Goal: Task Accomplishment & Management: Complete application form

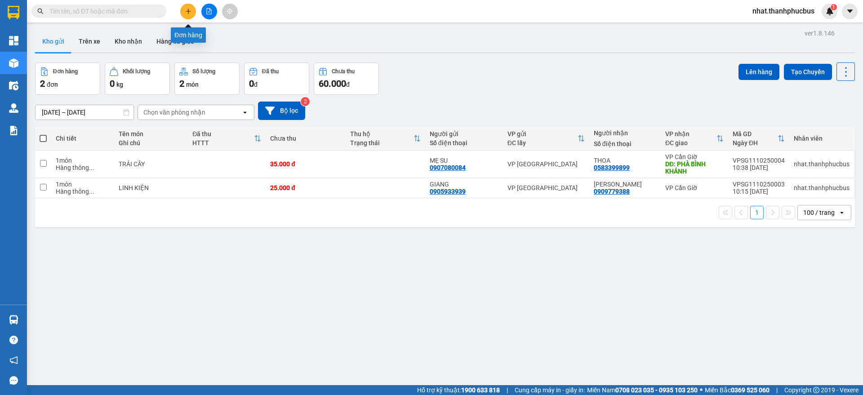
click at [186, 12] on icon "plus" at bounding box center [188, 11] width 6 height 6
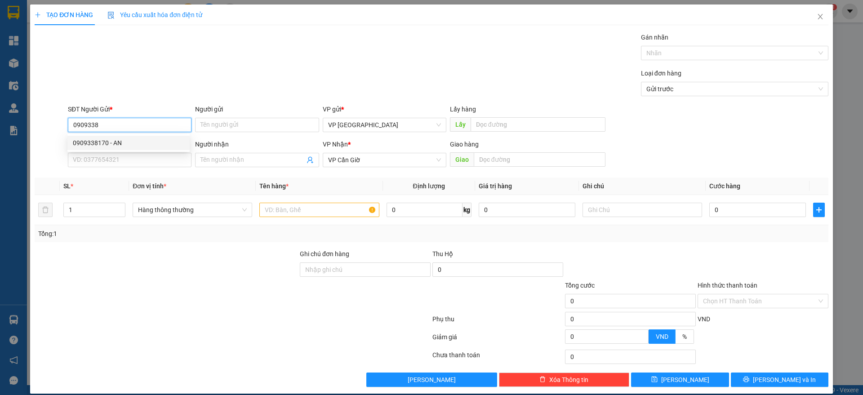
click at [130, 141] on div "0909338170 - AN" at bounding box center [128, 143] width 111 height 10
type input "0909338170"
type input "AN"
type input "N3"
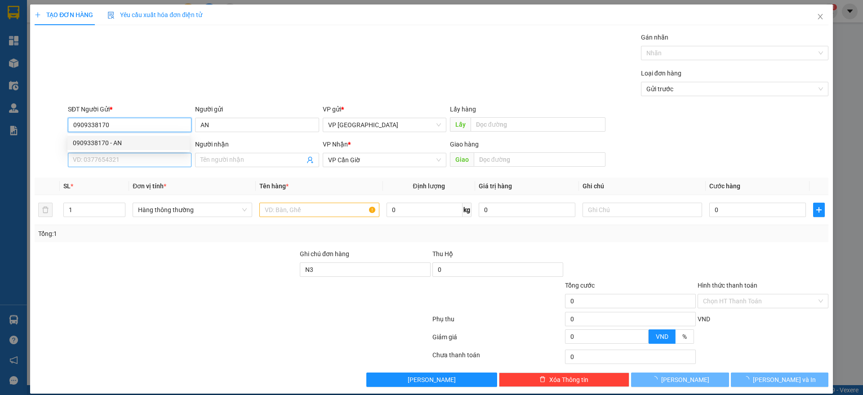
type input "25.000"
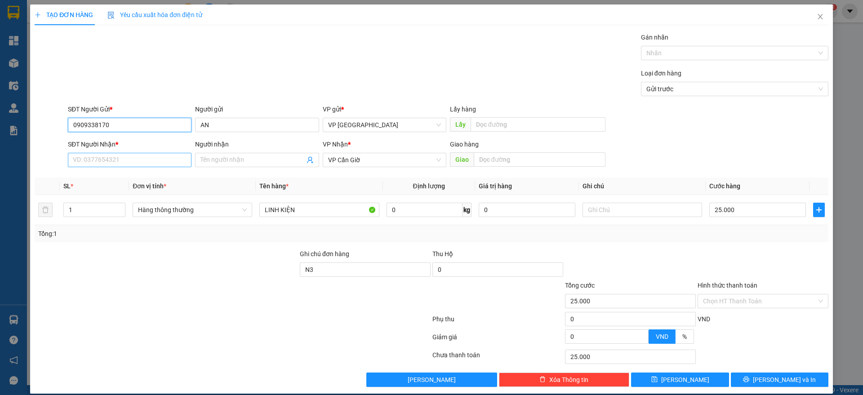
type input "0909338170"
click at [104, 156] on input "SĐT Người Nhận *" at bounding box center [130, 160] width 124 height 14
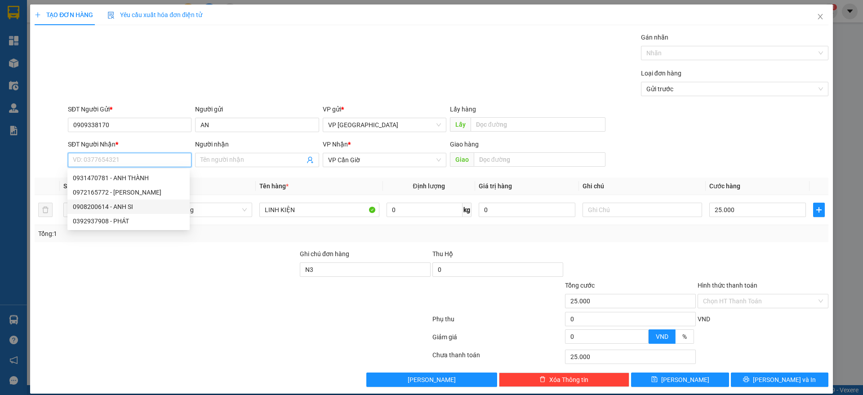
click at [128, 205] on div "0908200614 - ANH SI" at bounding box center [128, 207] width 111 height 10
type input "0908200614"
type input "ANH SI"
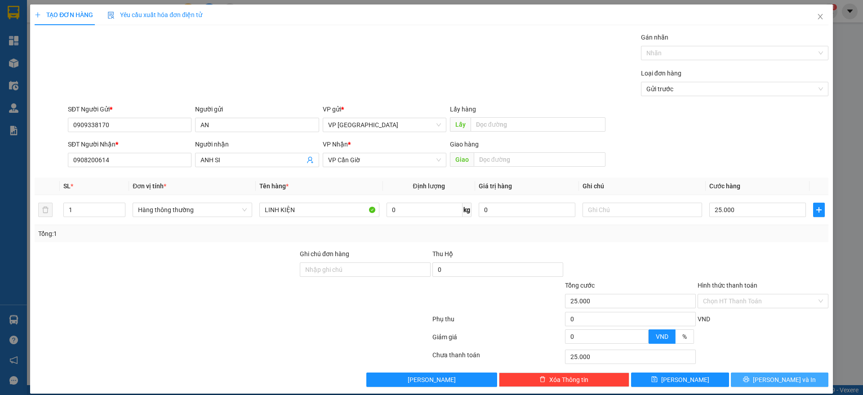
click at [761, 376] on button "[PERSON_NAME] và In" at bounding box center [780, 380] width 98 height 14
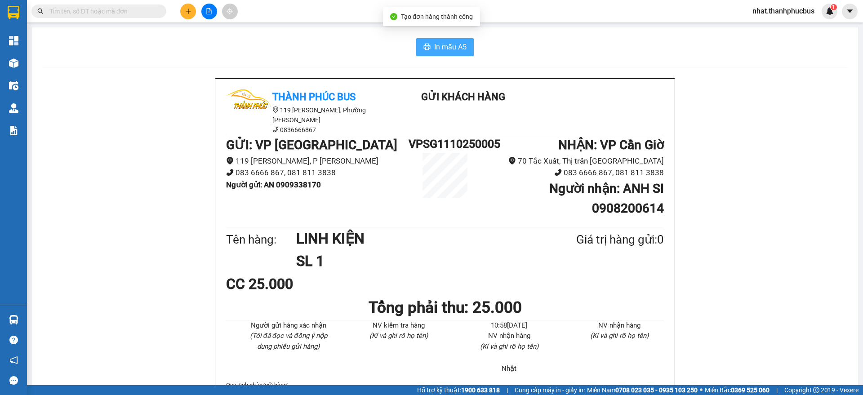
click at [453, 47] on span "In mẫu A5" at bounding box center [450, 46] width 32 height 11
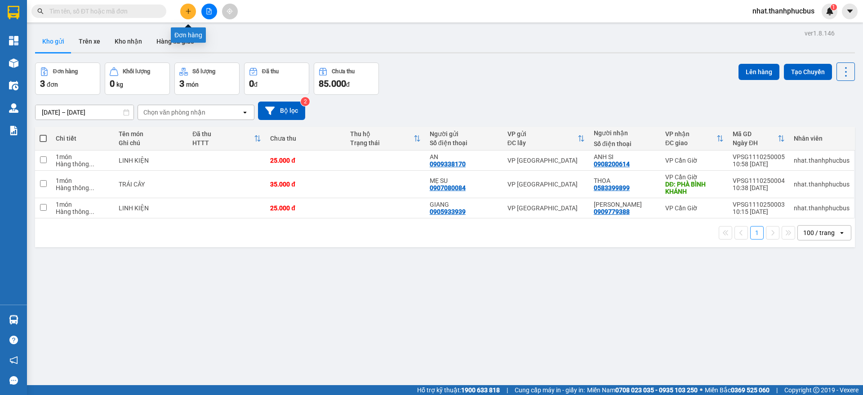
click at [188, 16] on button at bounding box center [188, 12] width 16 height 16
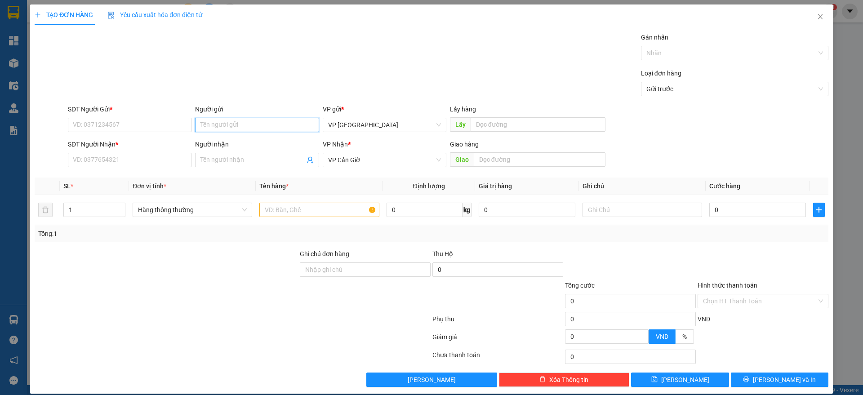
click at [228, 128] on input "Người gửi" at bounding box center [257, 125] width 124 height 14
type input "MITA"
click at [218, 142] on div "CTY MITA - 0925131417" at bounding box center [254, 143] width 111 height 10
type input "0925131417"
type input "CTY MITA"
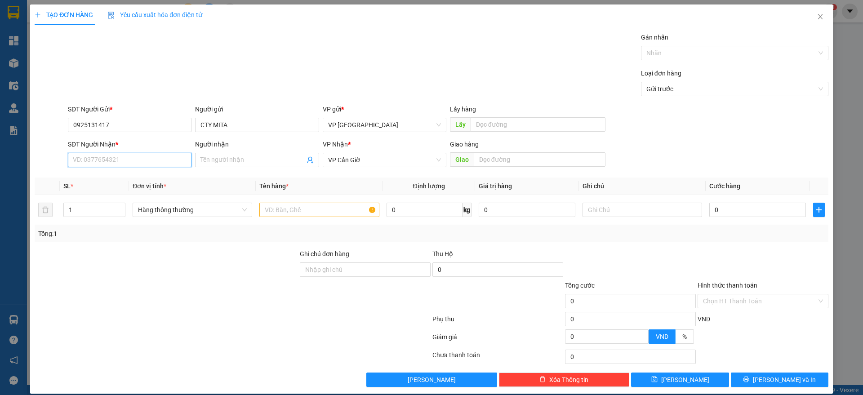
click at [130, 162] on input "SĐT Người Nhận *" at bounding box center [130, 160] width 124 height 14
click at [124, 177] on div "0906699811 - [GEOGRAPHIC_DATA]" at bounding box center [128, 178] width 111 height 10
type input "0906699811"
type input "HOÀNG BẮC"
type input "25.000"
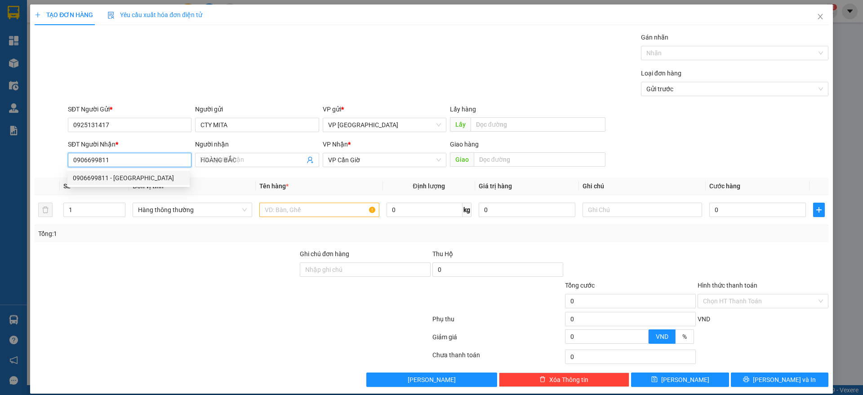
type input "25.000"
type input "0906699811"
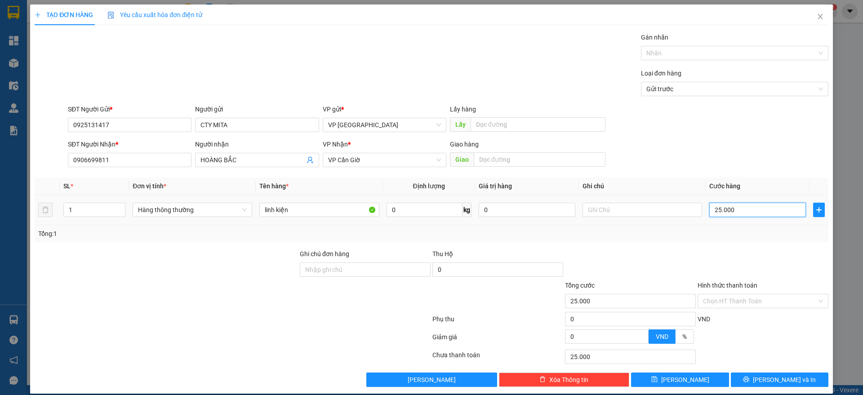
click at [720, 206] on input "25.000" at bounding box center [757, 210] width 97 height 14
type input "3"
type input "35"
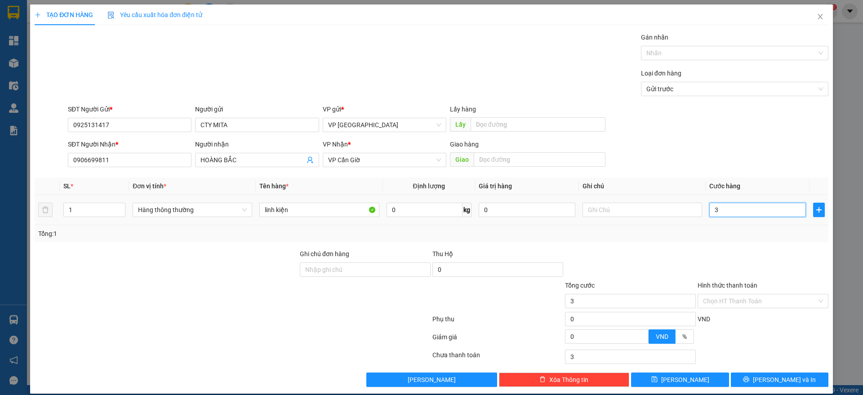
type input "35"
type input "350"
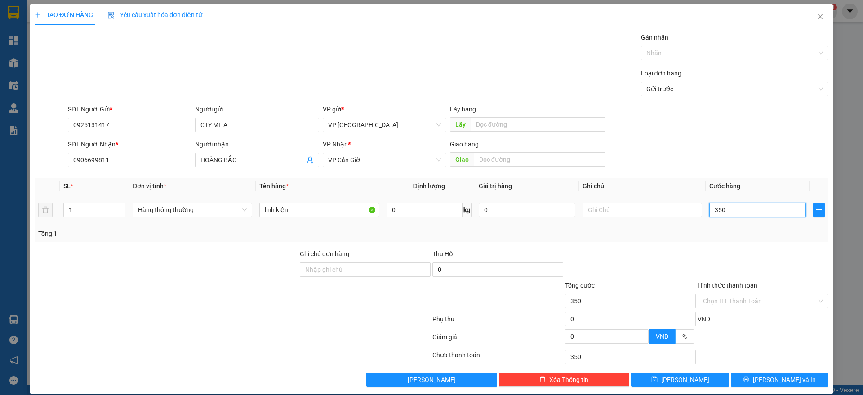
type input "3.500"
type input "35.000"
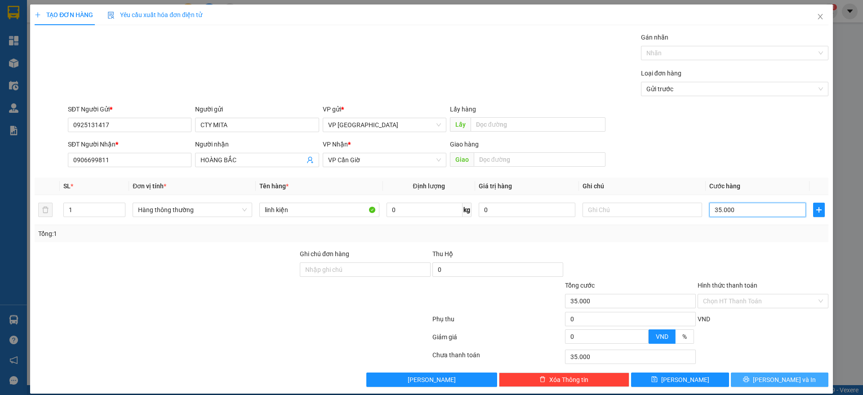
type input "35.000"
click at [781, 377] on span "[PERSON_NAME] và In" at bounding box center [784, 380] width 63 height 10
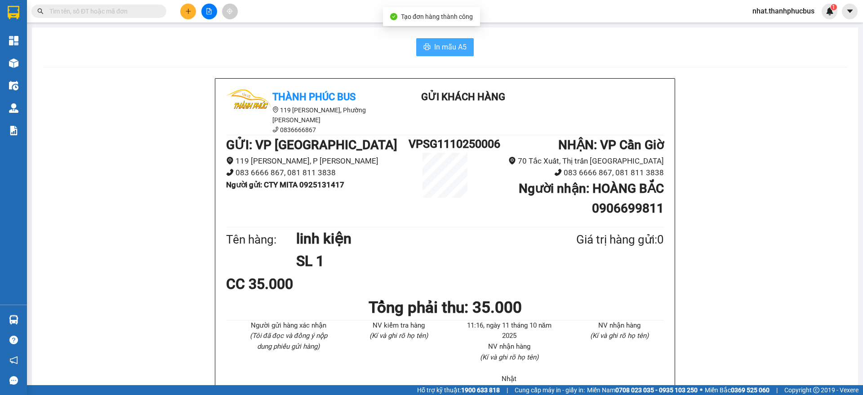
click at [439, 45] on span "In mẫu A5" at bounding box center [450, 46] width 32 height 11
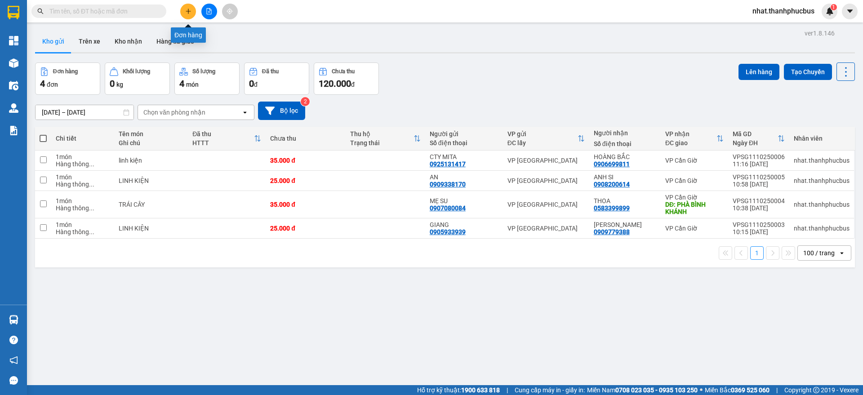
click at [185, 13] on icon "plus" at bounding box center [188, 11] width 6 height 6
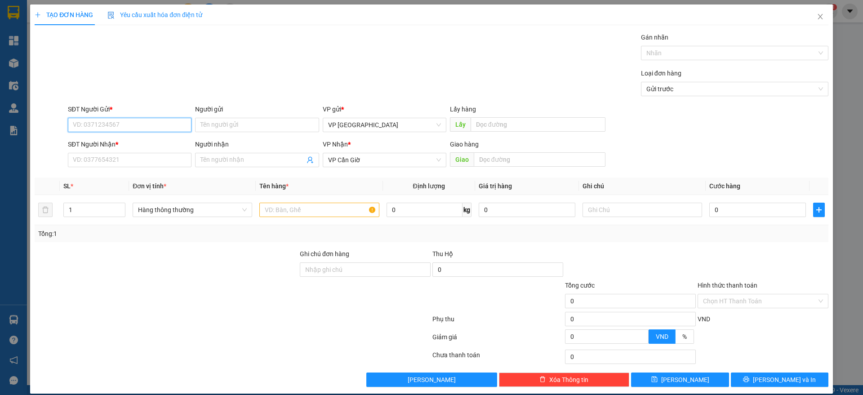
drag, startPoint x: 185, startPoint y: 13, endPoint x: 289, endPoint y: 93, distance: 130.7
click at [289, 93] on div "TẠO ĐƠN HÀNG Yêu cầu xuất hóa đơn điện tử Transit Pickup Surcharge Ids Transit …" at bounding box center [432, 195] width 794 height 382
click at [99, 128] on input "0365179079" at bounding box center [130, 125] width 124 height 14
type input "0365179079"
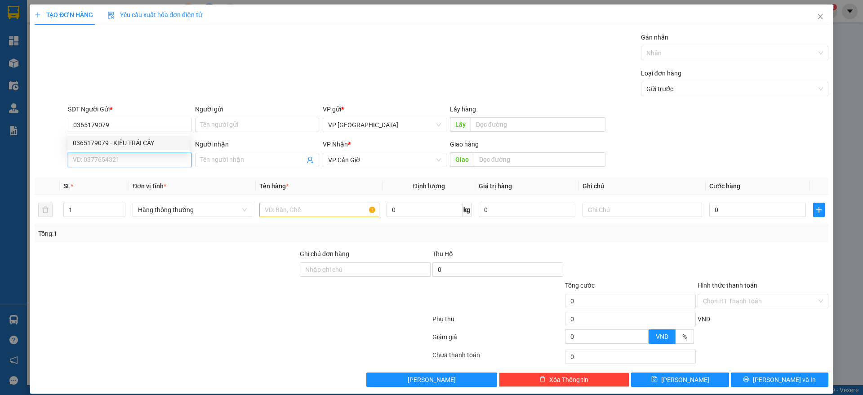
click at [104, 154] on input "SĐT Người Nhận *" at bounding box center [130, 160] width 124 height 14
paste input "0365179079"
type input "0365179079"
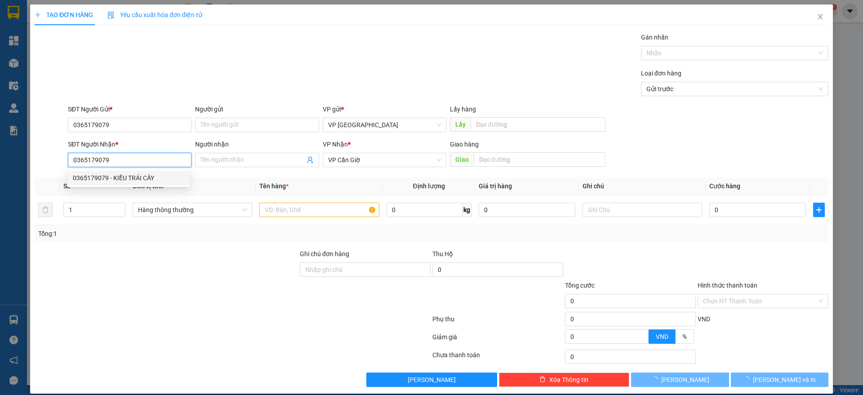
click at [120, 179] on div "0365179079 - KIỀU TRÁI CÂY" at bounding box center [128, 178] width 111 height 10
type input "KIỀU TRÁI CÂY"
type input "ĐỒNG HÒA"
type input "35.000"
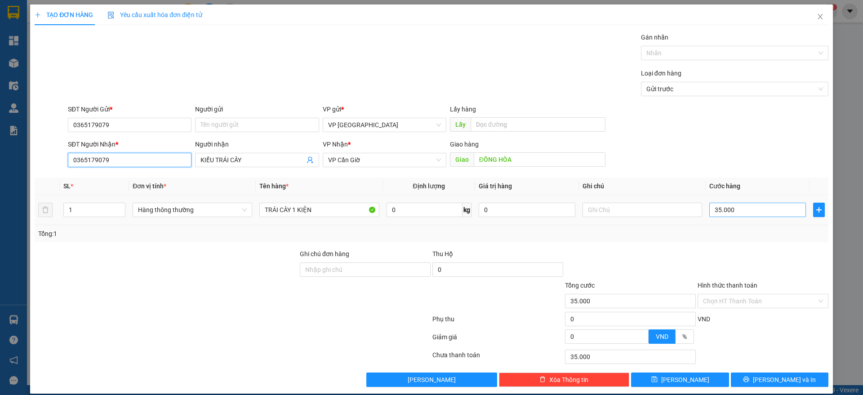
type input "0365179079"
click at [734, 208] on input "35.000" at bounding box center [757, 210] width 97 height 14
type input "4"
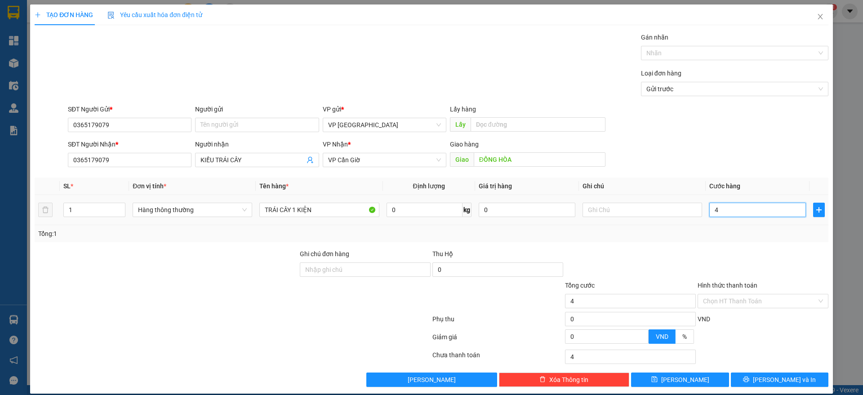
type input "45"
type input "450"
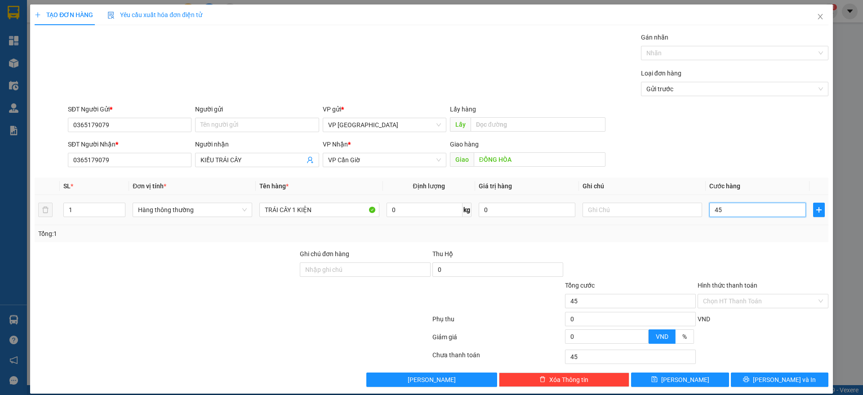
type input "450"
type input "4.500"
type input "45.000"
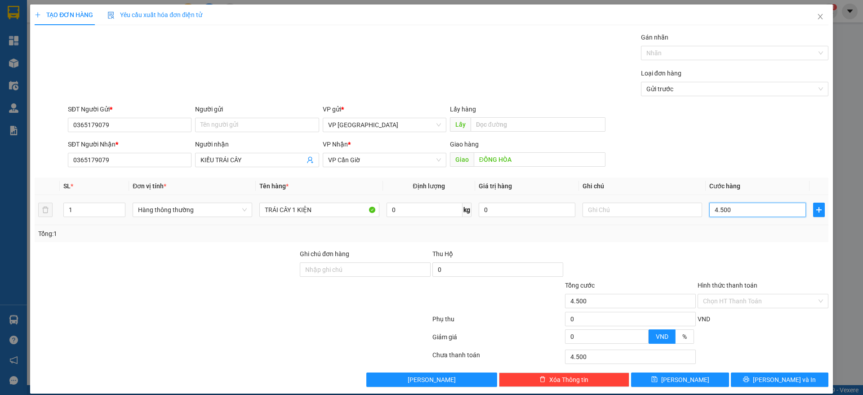
type input "45.000"
click at [751, 376] on button "[PERSON_NAME] và In" at bounding box center [780, 380] width 98 height 14
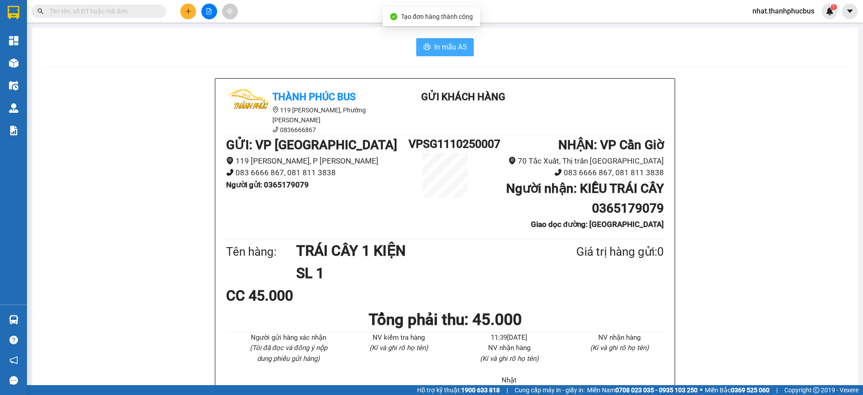
click at [449, 47] on span "In mẫu A5" at bounding box center [450, 46] width 32 height 11
